Goal: Task Accomplishment & Management: Manage account settings

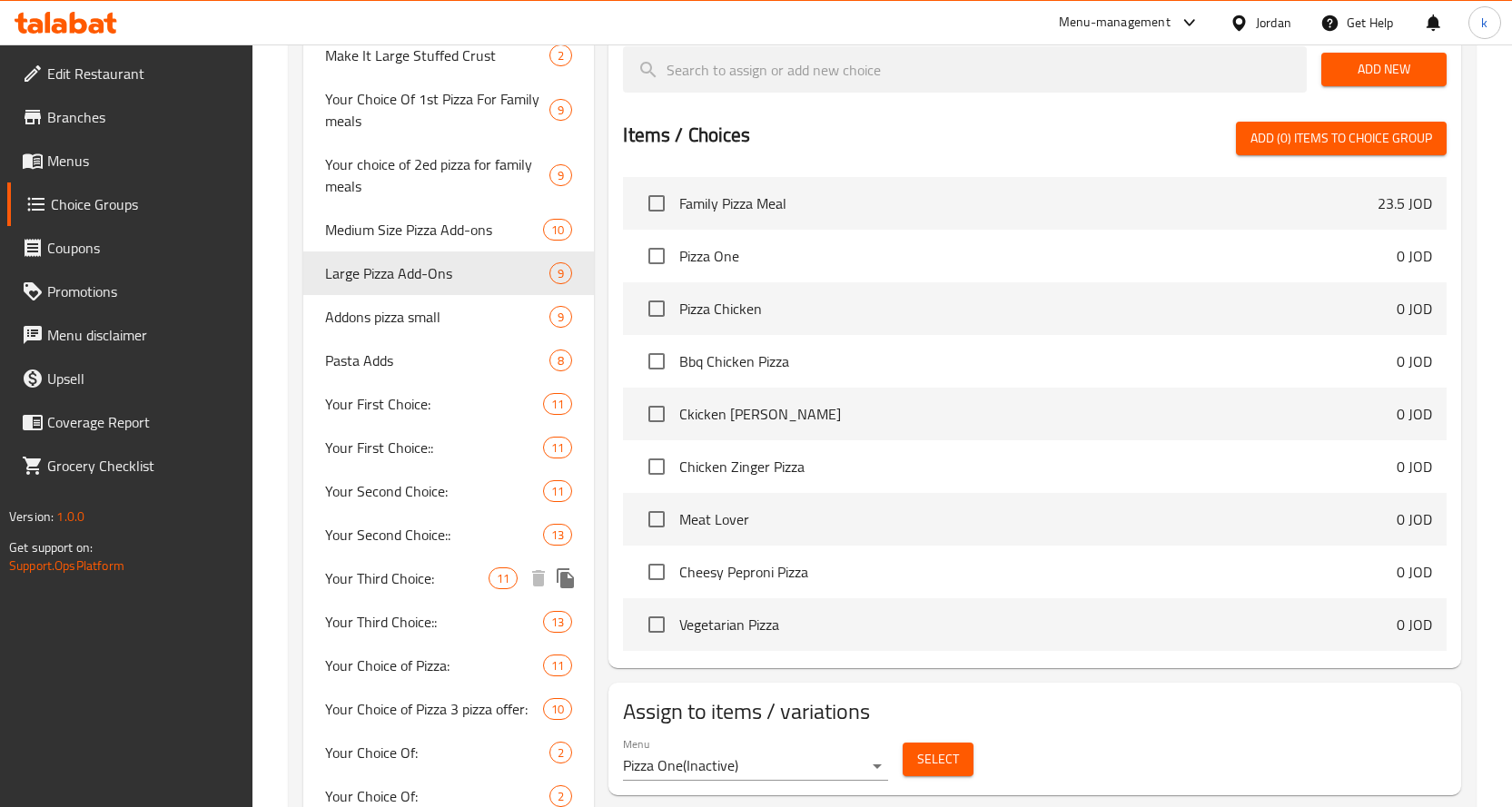
scroll to position [1049, 0]
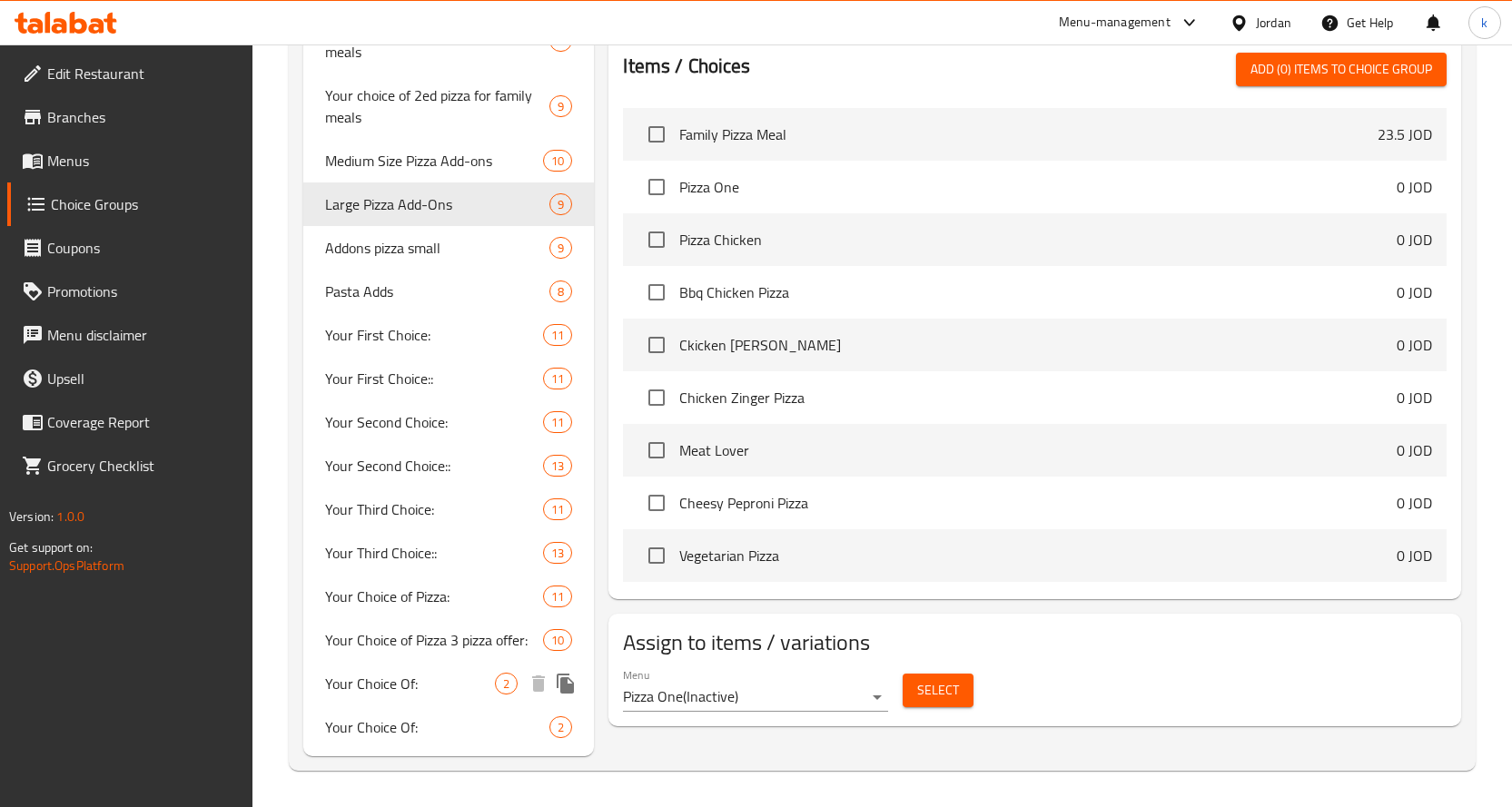
click at [405, 697] on div "Your Choice Of: 2" at bounding box center [449, 683] width 291 height 43
type input "Your Choice Of:"
type input "إختيارك من:"
type input "1"
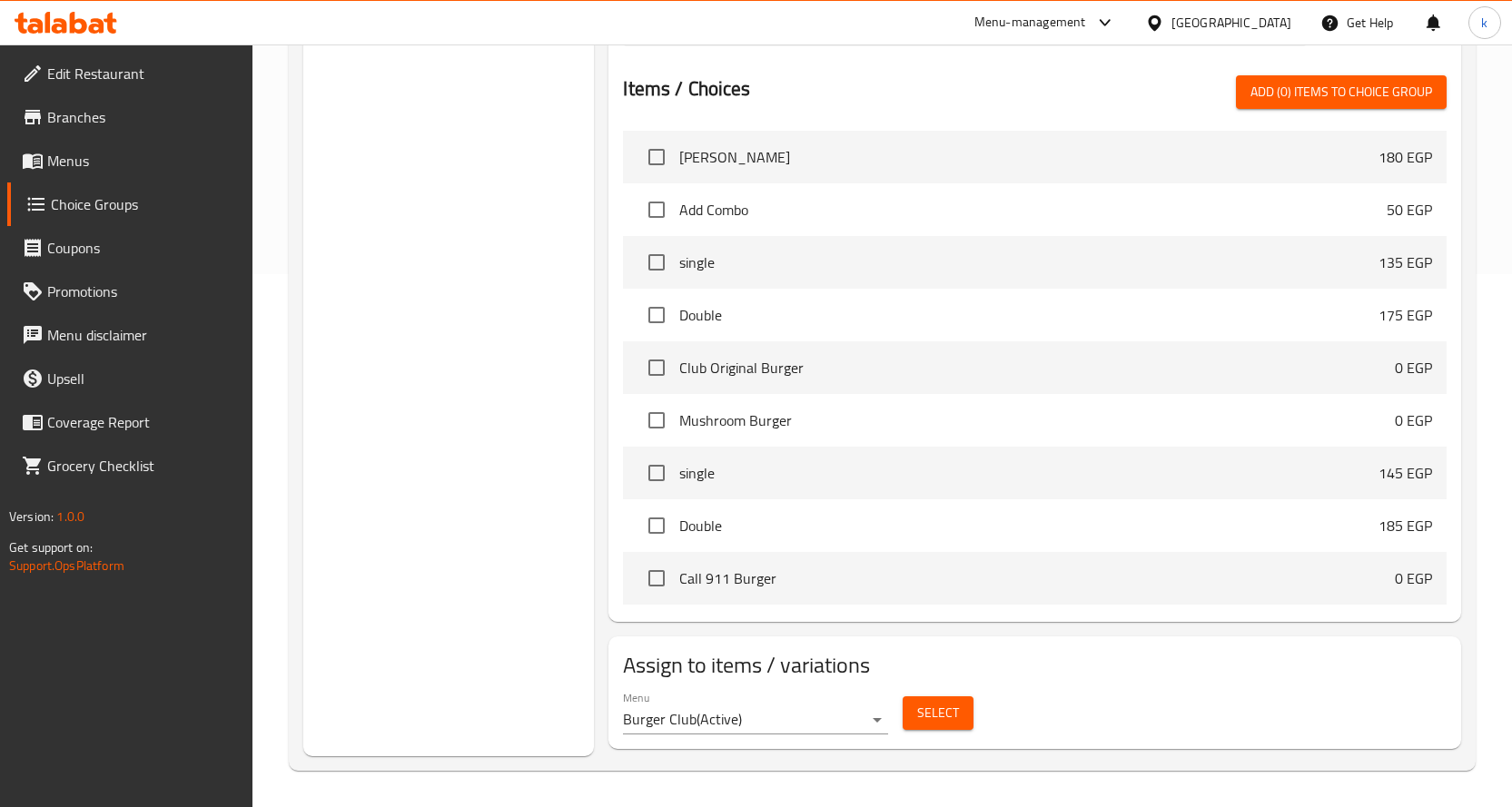
scroll to position [532, 0]
